Goal: Information Seeking & Learning: Learn about a topic

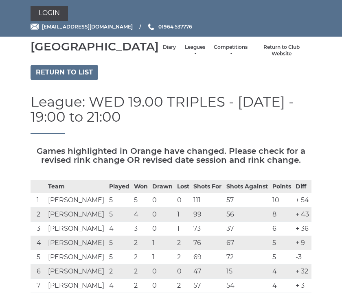
scroll to position [41, 0]
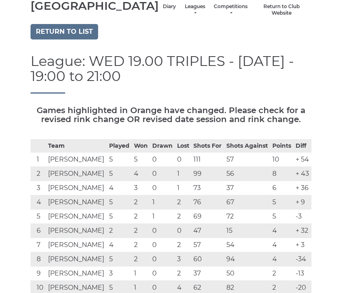
click at [80, 40] on link "Return to list" at bounding box center [65, 31] width 68 height 15
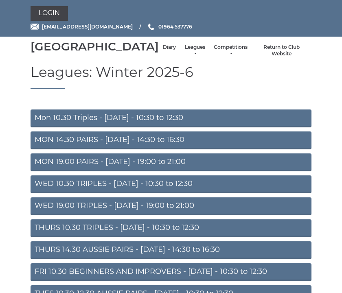
click at [176, 128] on link "Mon 10.30 Triples - Monday - 10:30 to 12:30" at bounding box center [171, 119] width 281 height 18
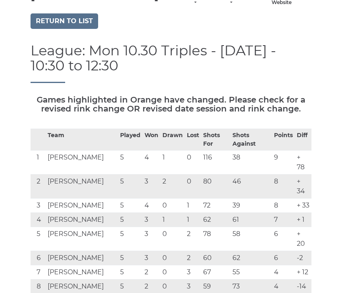
scroll to position [46, 0]
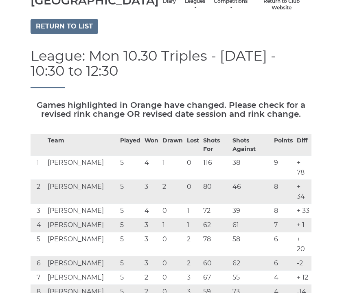
click at [76, 34] on link "Return to list" at bounding box center [65, 26] width 68 height 15
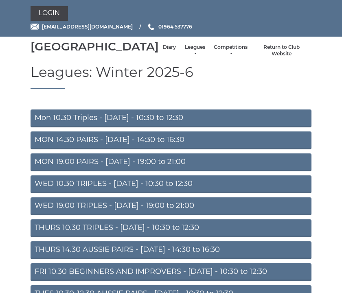
click at [191, 150] on link "MON 14.30 PAIRS - Monday - 14:30 to 16:30" at bounding box center [171, 141] width 281 height 18
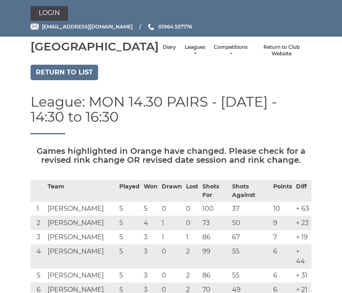
click at [78, 80] on link "Return to list" at bounding box center [65, 72] width 68 height 15
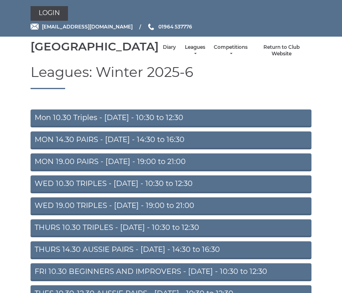
click at [205, 172] on link "MON 19.00 PAIRS - [DATE] - 19:00 to 21:00" at bounding box center [171, 163] width 281 height 18
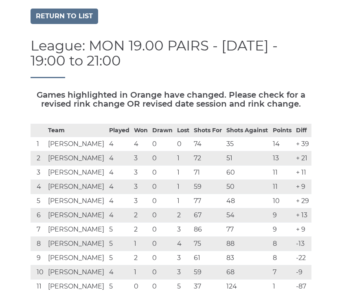
scroll to position [55, 0]
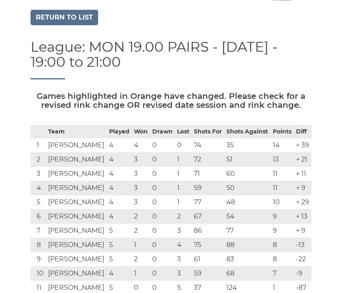
click at [76, 25] on link "Return to list" at bounding box center [65, 17] width 68 height 15
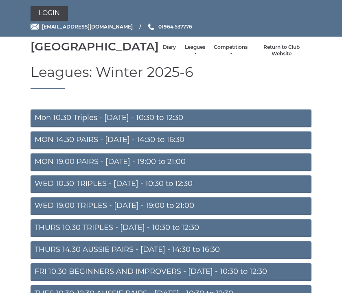
click at [217, 194] on link "WED 10.30 TRIPLES - [DATE] - 10:30 to 12:30" at bounding box center [171, 185] width 281 height 18
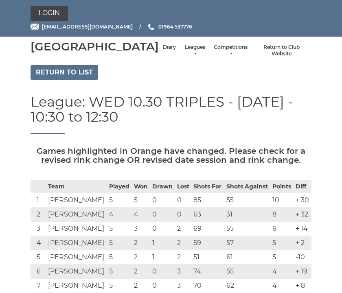
click at [76, 80] on link "Return to list" at bounding box center [65, 72] width 68 height 15
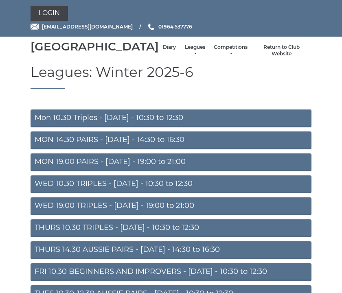
click at [215, 216] on link "WED 19.00 TRIPLES - Wednesday - 19:00 to 21:00" at bounding box center [171, 207] width 281 height 18
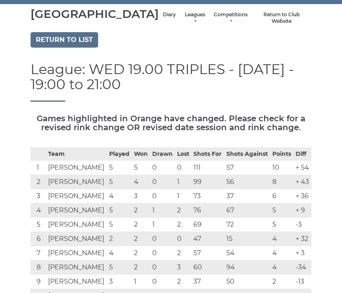
scroll to position [29, 0]
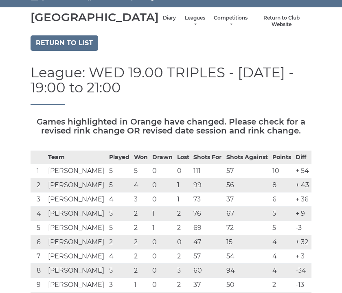
click at [81, 51] on link "Return to list" at bounding box center [65, 42] width 68 height 15
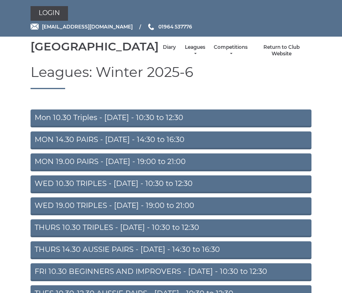
click at [207, 238] on link "THURS 10.30 TRIPLES - [DATE] - 10:30 to 12:30" at bounding box center [171, 229] width 281 height 18
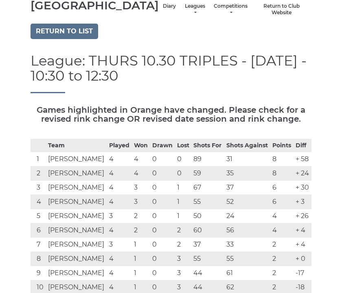
scroll to position [37, 0]
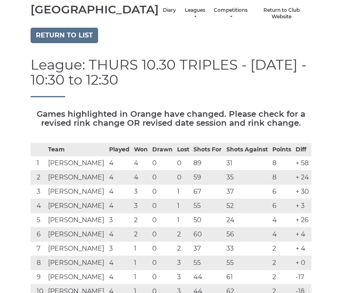
click at [72, 43] on link "Return to list" at bounding box center [65, 35] width 68 height 15
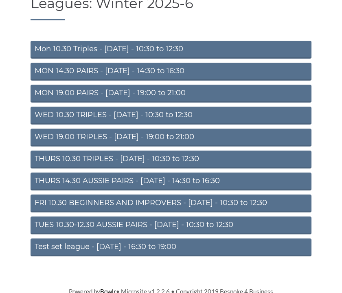
scroll to position [68, 0]
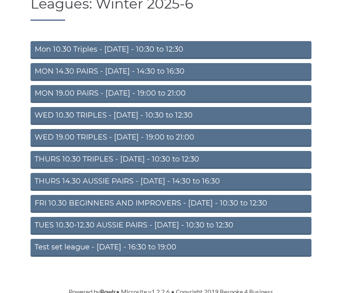
click at [241, 213] on link "FRI 10.30 BEGINNERS AND IMPROVERS - [DATE] - 10:30 to 12:30" at bounding box center [171, 204] width 281 height 18
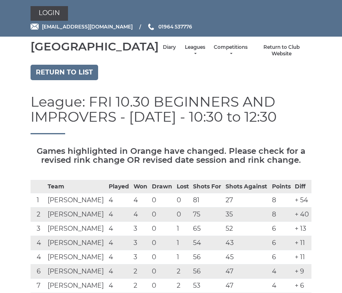
click at [81, 80] on link "Return to list" at bounding box center [65, 72] width 68 height 15
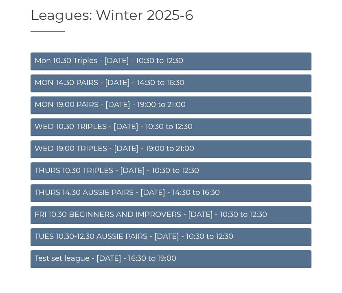
scroll to position [57, 0]
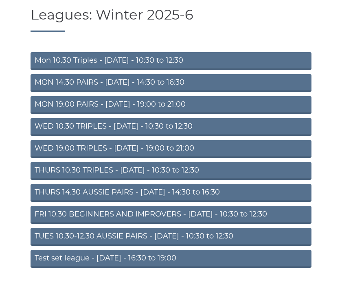
click at [228, 246] on link "TUES 10.30-12.30 AUSSIE PAIRS - Tuesday - 10:30 to 12:30" at bounding box center [171, 237] width 281 height 18
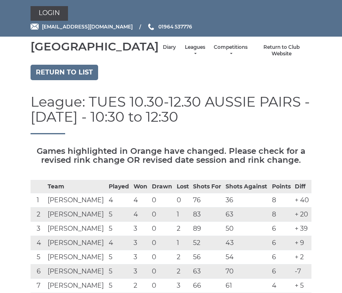
click at [159, 53] on li "Diary" at bounding box center [169, 51] width 21 height 22
click at [163, 51] on link "Diary" at bounding box center [169, 47] width 13 height 7
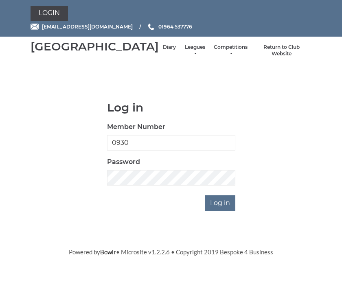
type input "0930"
click at [221, 211] on input "Log in" at bounding box center [220, 203] width 31 height 15
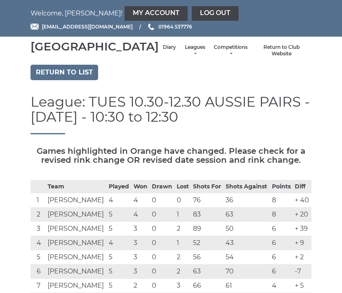
click at [163, 51] on link "Diary" at bounding box center [169, 47] width 13 height 7
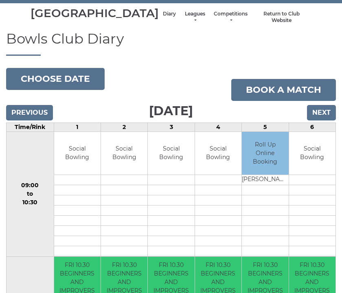
scroll to position [33, 0]
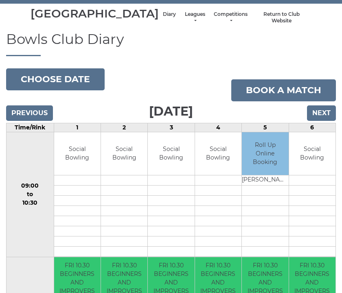
click at [42, 121] on input "Previous" at bounding box center [29, 113] width 47 height 15
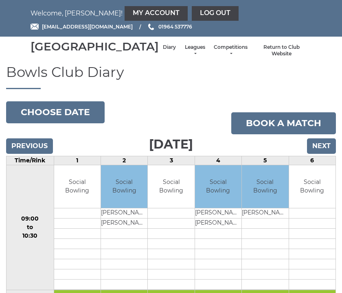
click at [184, 57] on link "Leagues" at bounding box center [195, 50] width 22 height 13
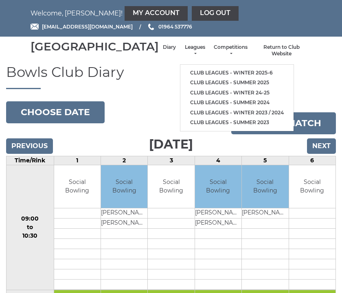
click at [233, 77] on link "Club leagues - Winter 2025-6" at bounding box center [236, 73] width 113 height 10
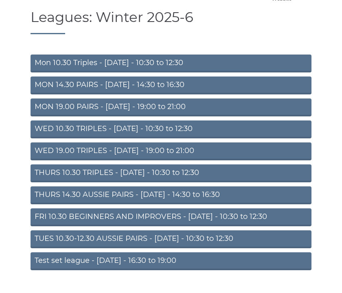
scroll to position [55, 0]
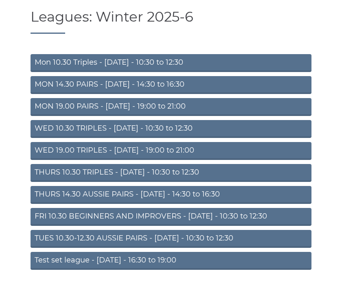
click at [227, 204] on link "THURS 14.30 AUSSIE PAIRS - Thursday - 14:30 to 16:30" at bounding box center [171, 195] width 281 height 18
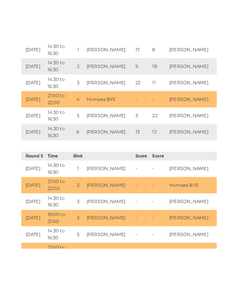
scroll to position [1119, 0]
